Goal: Task Accomplishment & Management: Manage account settings

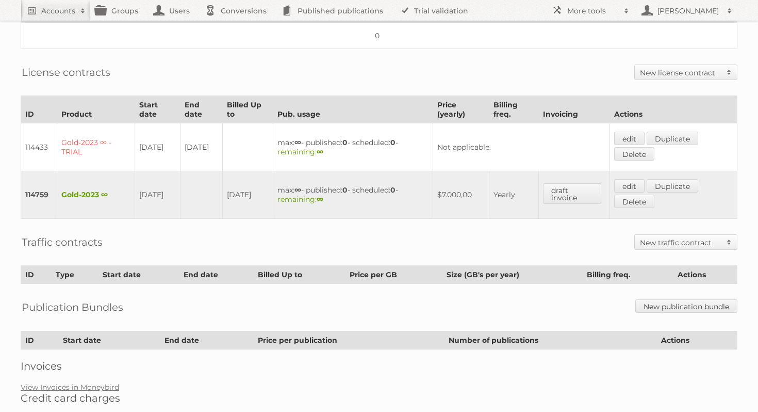
scroll to position [267, 0]
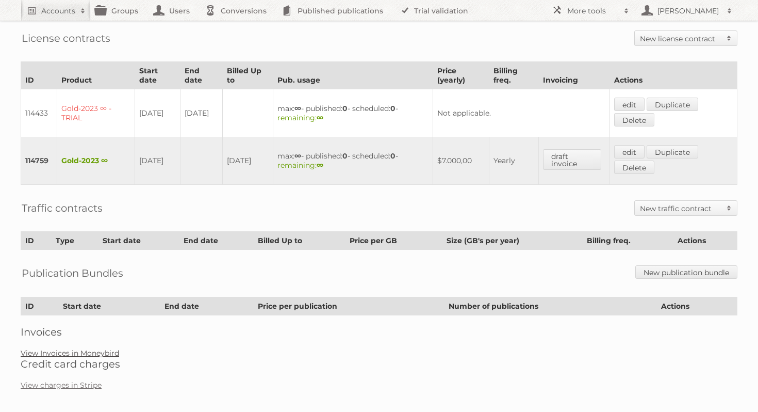
click at [89, 348] on link "View Invoices in Moneybird" at bounding box center [70, 352] width 99 height 9
click at [74, 380] on link "View charges in Stripe" at bounding box center [61, 384] width 81 height 9
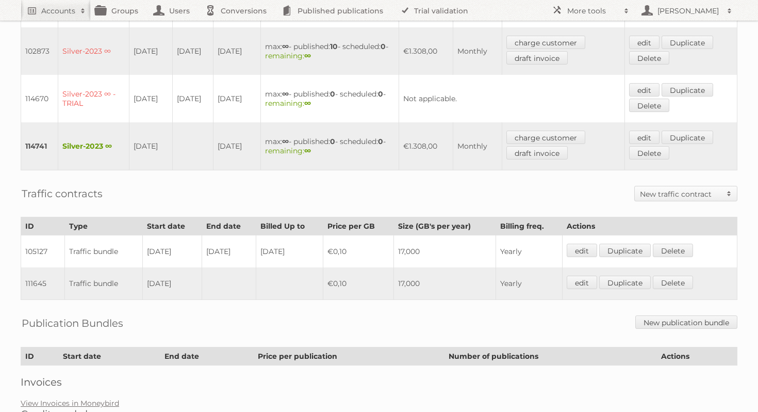
scroll to position [527, 0]
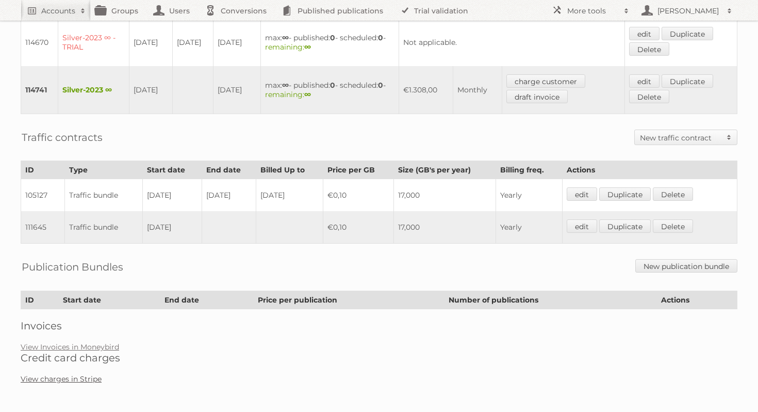
click at [77, 376] on link "View charges in Stripe" at bounding box center [61, 378] width 81 height 9
click at [98, 347] on link "View Invoices in Moneybird" at bounding box center [70, 346] width 99 height 9
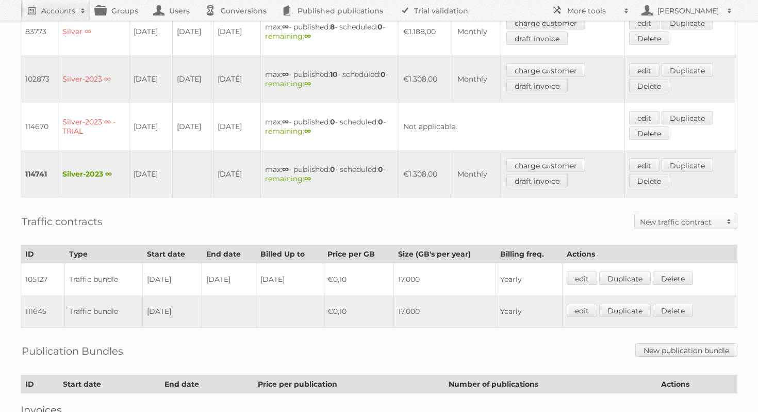
scroll to position [447, 0]
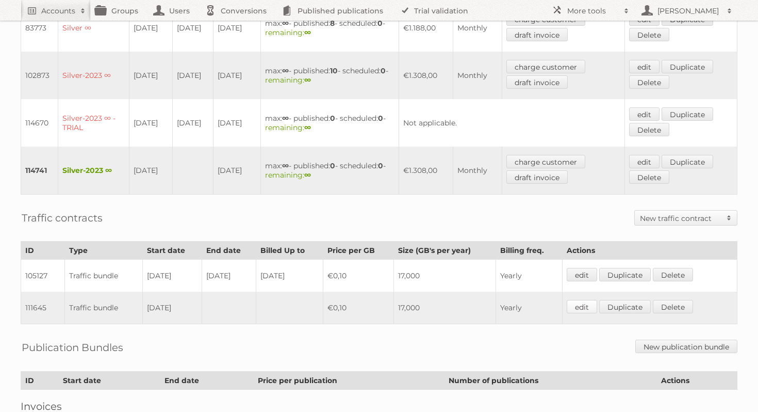
click at [578, 305] on link "edit" at bounding box center [582, 306] width 30 height 13
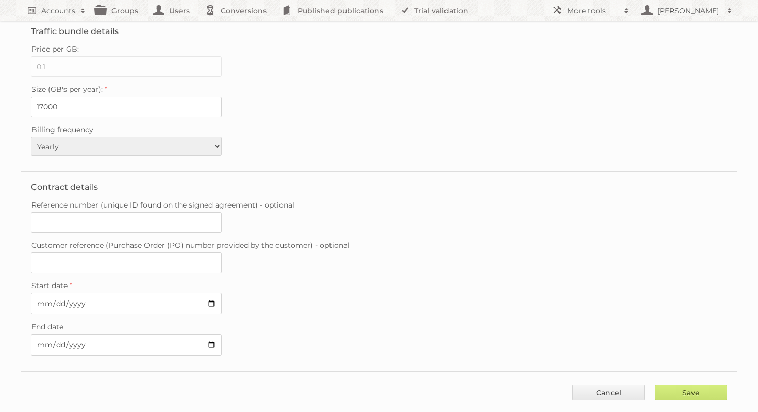
scroll to position [47, 0]
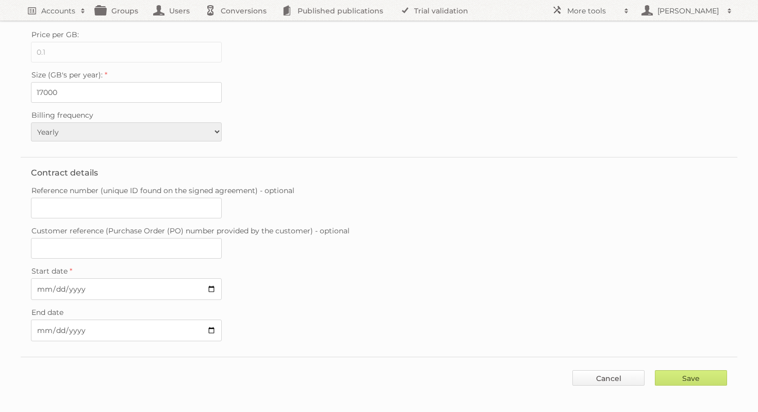
click at [626, 373] on link "Cancel" at bounding box center [609, 377] width 72 height 15
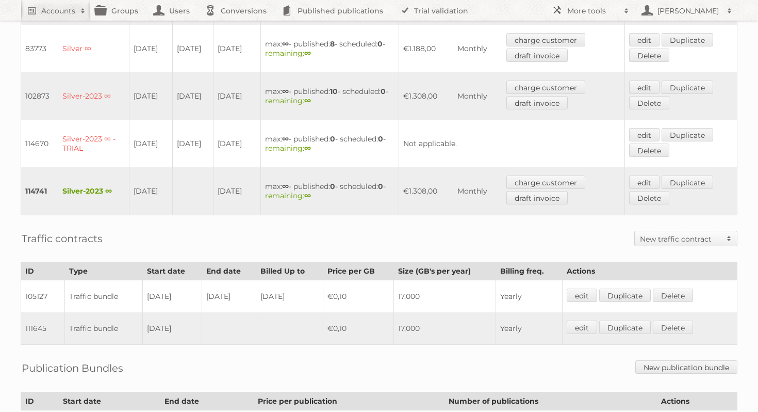
scroll to position [425, 0]
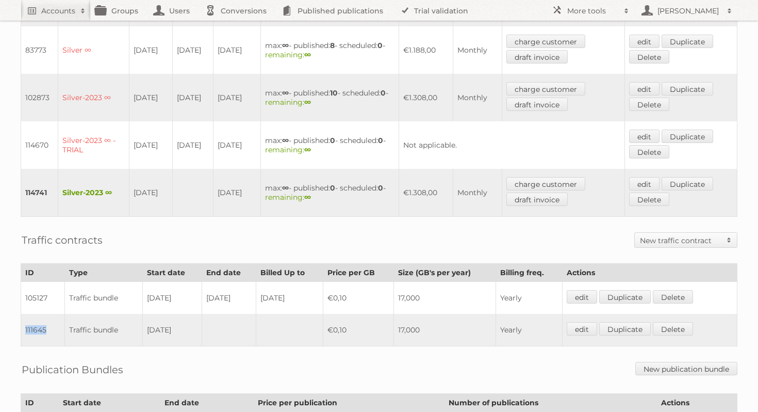
drag, startPoint x: 47, startPoint y: 327, endPoint x: 25, endPoint y: 327, distance: 22.2
click at [25, 327] on td "111645" at bounding box center [43, 330] width 44 height 33
copy td "111645"
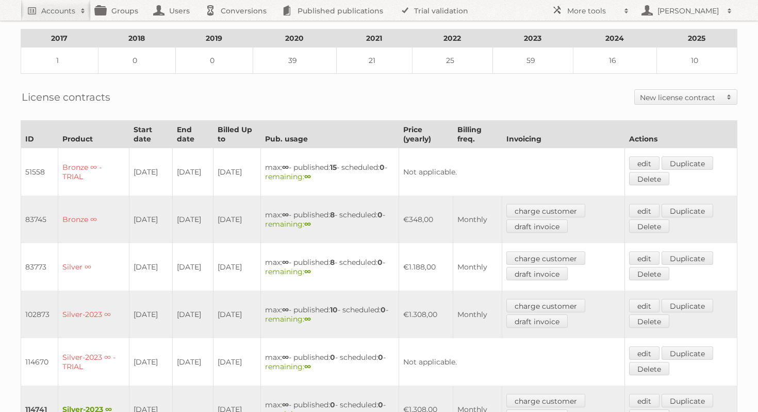
scroll to position [0, 0]
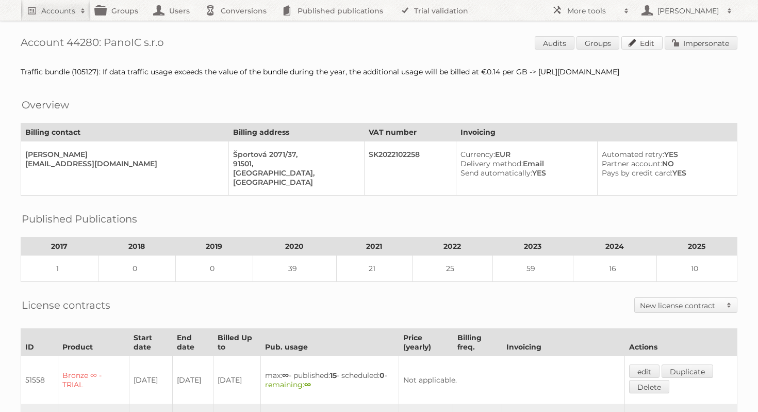
click at [650, 43] on link "Edit" at bounding box center [642, 42] width 41 height 13
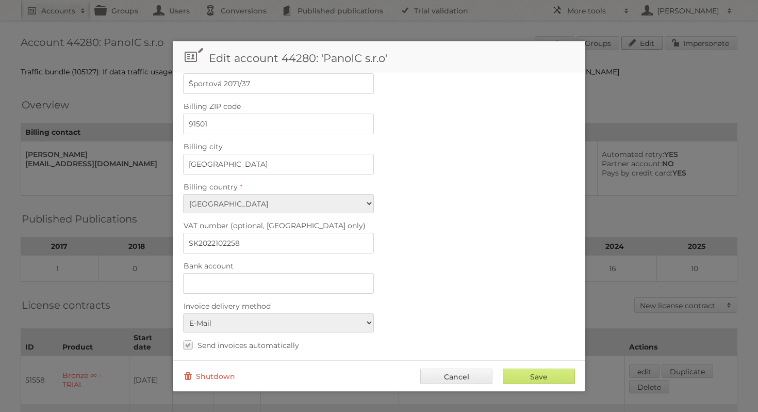
scroll to position [410, 0]
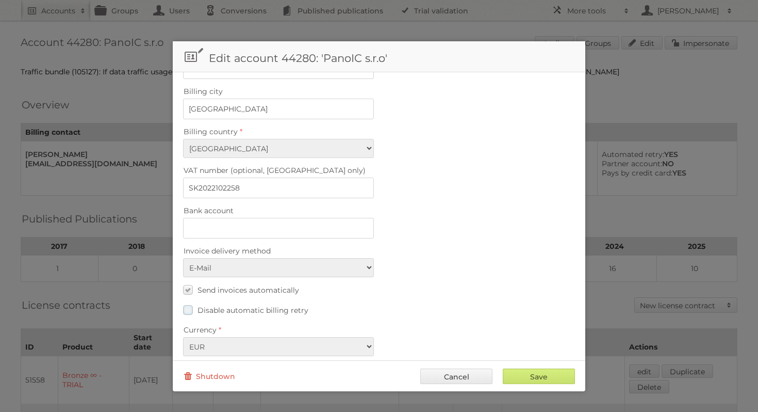
click at [191, 302] on label "Disable automatic billing retry" at bounding box center [245, 309] width 125 height 15
click at [0, 0] on input "Disable automatic billing retry" at bounding box center [0, 0] width 0 height 0
click at [555, 376] on input "Save" at bounding box center [539, 375] width 72 height 15
type input "..."
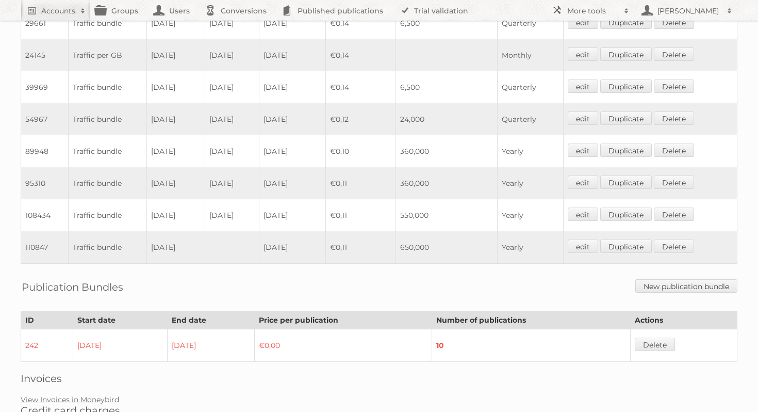
scroll to position [806, 0]
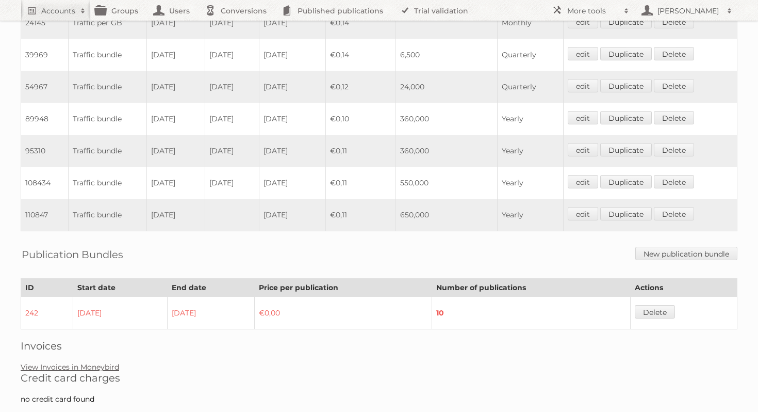
click at [89, 362] on link "View Invoices in Moneybird" at bounding box center [70, 366] width 99 height 9
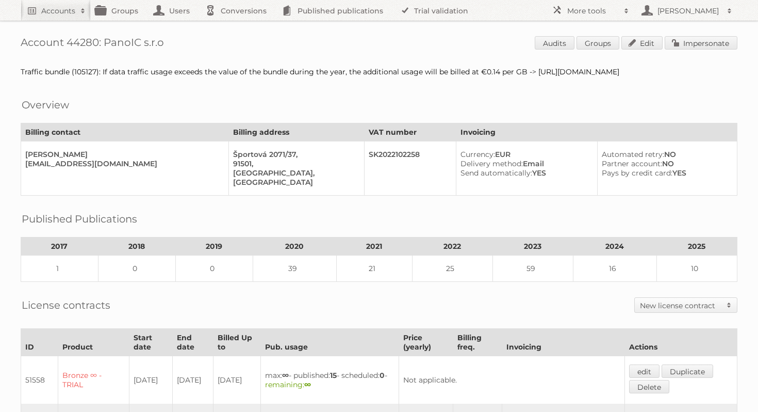
scroll to position [527, 0]
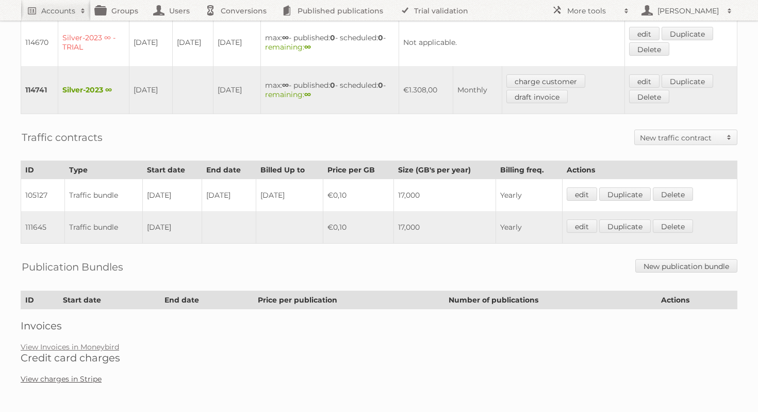
click at [79, 376] on link "View charges in Stripe" at bounding box center [61, 378] width 81 height 9
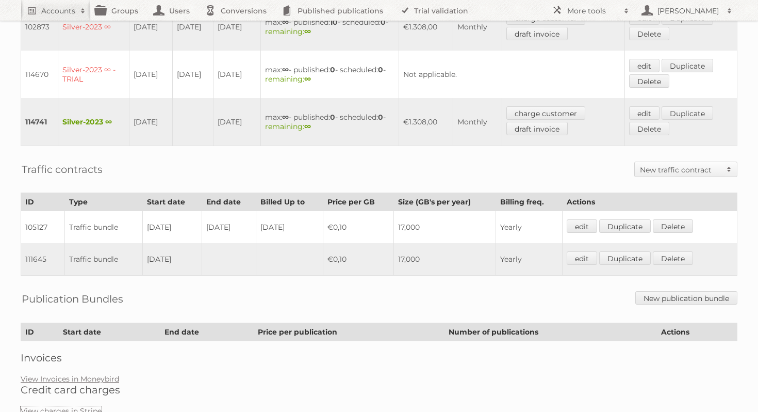
scroll to position [494, 0]
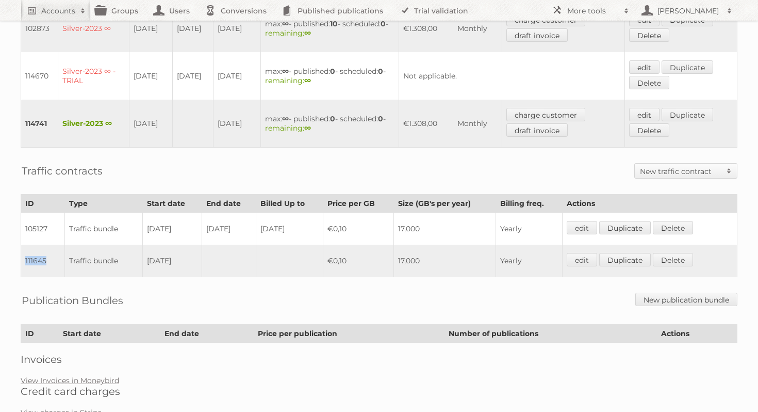
drag, startPoint x: 49, startPoint y: 260, endPoint x: 24, endPoint y: 259, distance: 25.3
click at [24, 259] on td "111645" at bounding box center [43, 261] width 44 height 33
copy td "111645"
